Goal: Contribute content

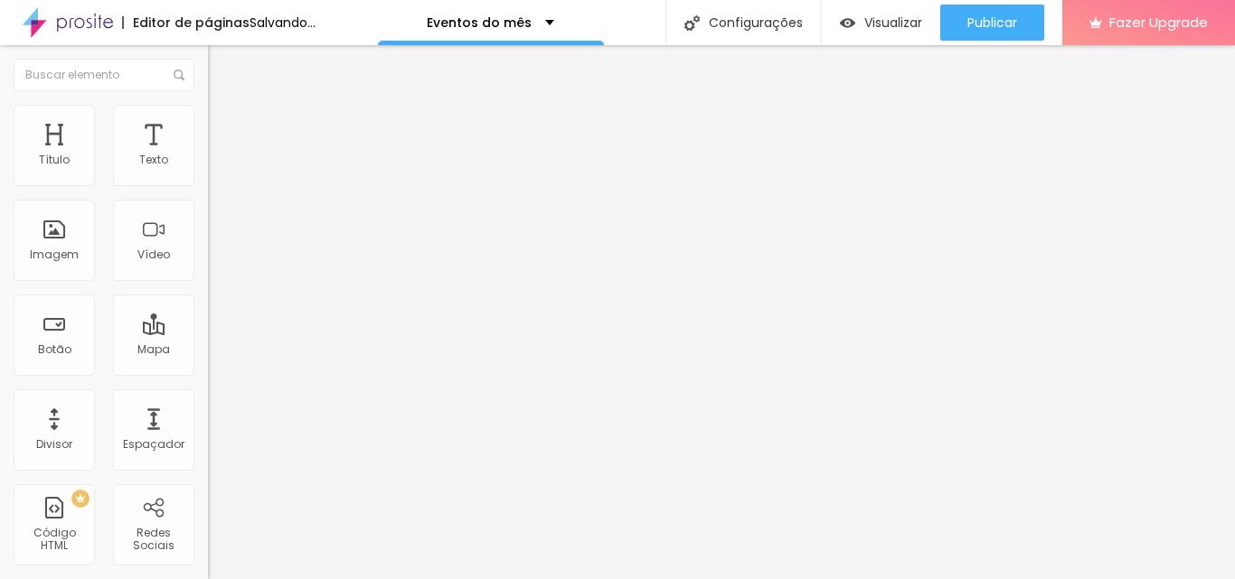
click at [208, 155] on span "Adicionar imagem" at bounding box center [266, 147] width 117 height 15
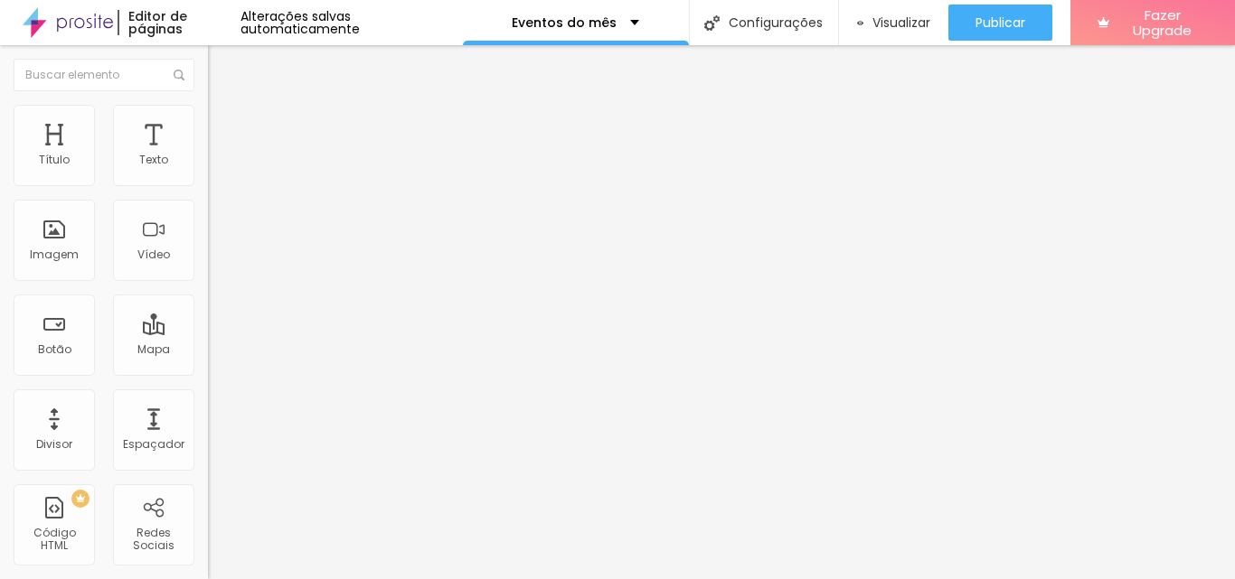
click at [208, 371] on input "https://" at bounding box center [316, 362] width 217 height 18
type input "h"
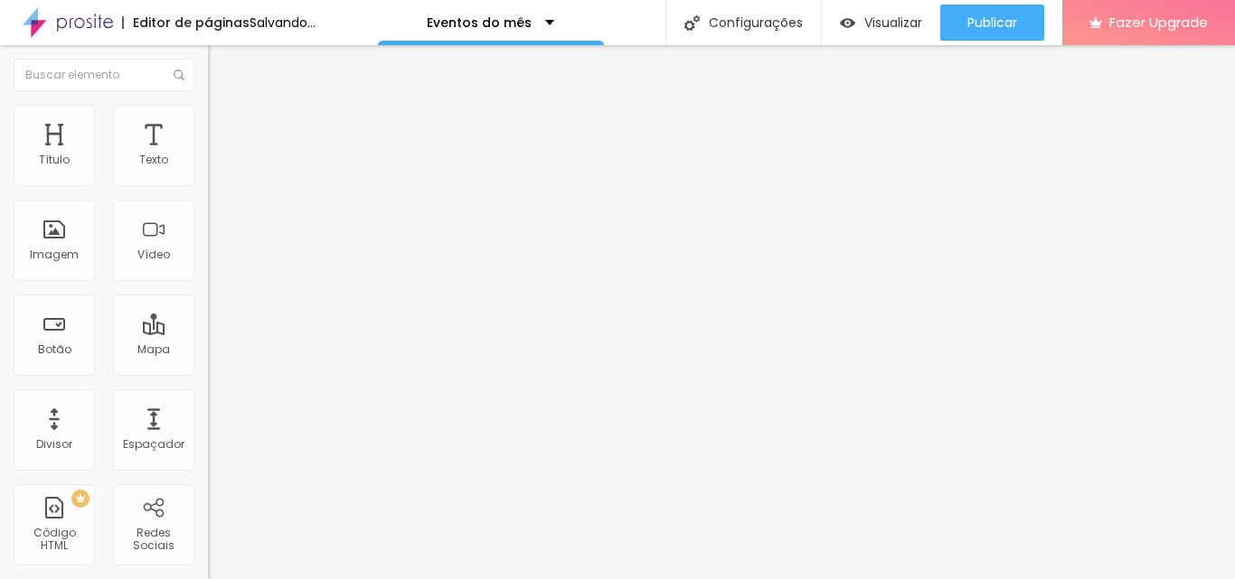
paste input "[URL][DOMAIN_NAME][PERSON_NAME]"
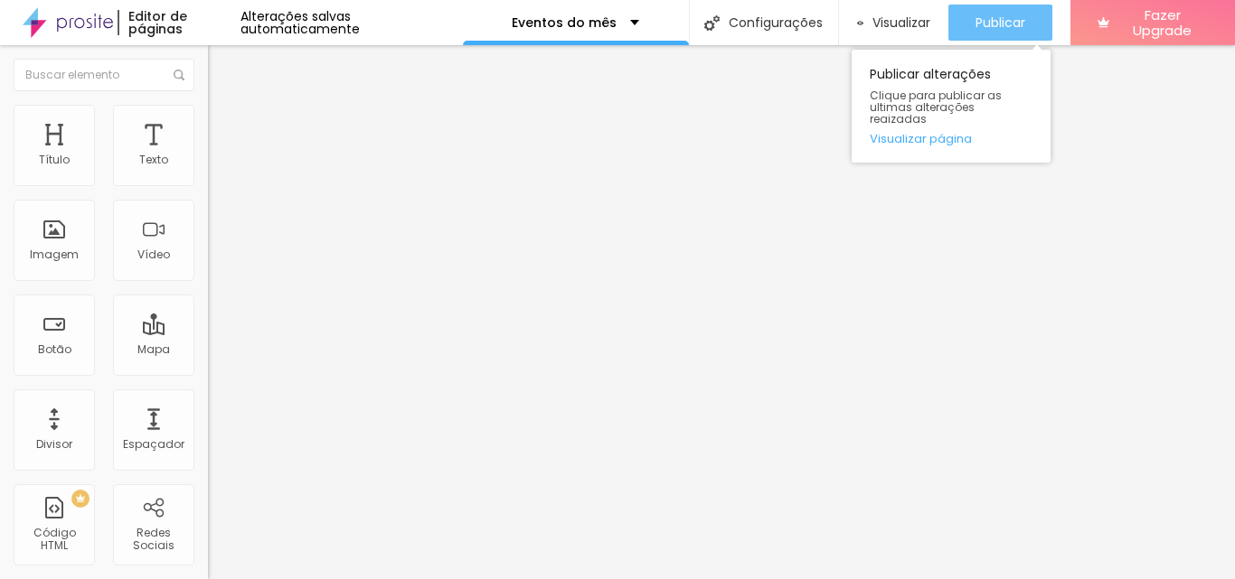
type input "[URL][DOMAIN_NAME][PERSON_NAME]"
click at [1001, 17] on span "Publicar" at bounding box center [1000, 22] width 50 height 14
